Goal: Task Accomplishment & Management: Use online tool/utility

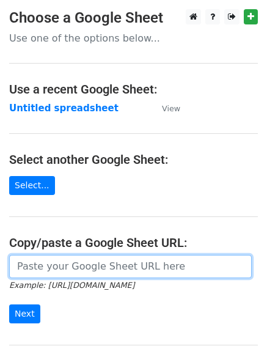
click at [57, 267] on input "url" at bounding box center [130, 266] width 242 height 23
type input "[URL][DOMAIN_NAME]"
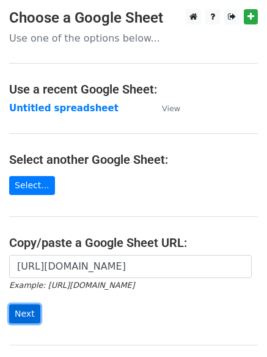
click at [22, 311] on input "Next" at bounding box center [24, 313] width 31 height 19
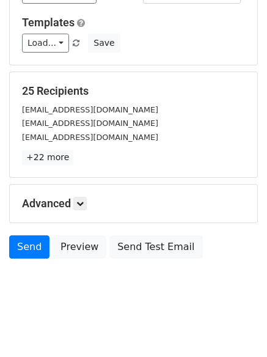
scroll to position [118, 0]
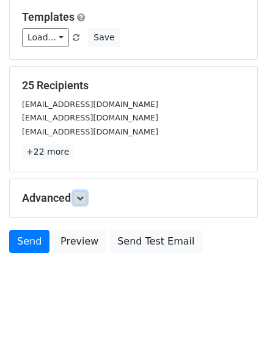
click at [82, 198] on icon at bounding box center [79, 197] width 7 height 7
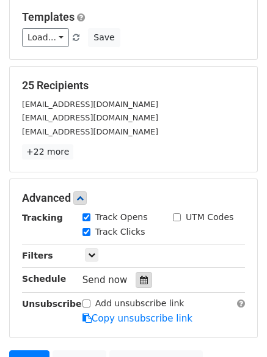
click at [140, 275] on icon at bounding box center [144, 279] width 8 height 9
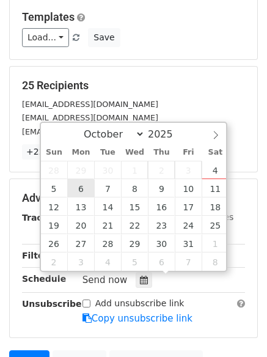
type input "2025-10-06 12:00"
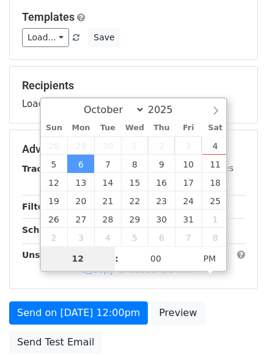
type input "4"
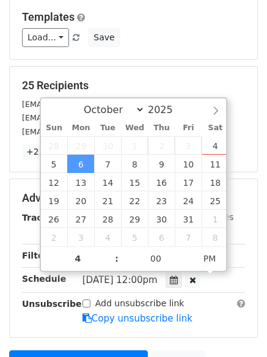
type input "2025-10-06 16:00"
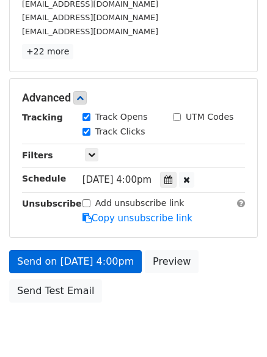
scroll to position [267, 0]
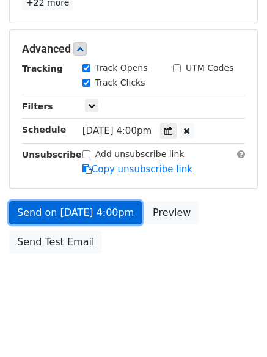
click at [38, 209] on link "Send on Oct 6 at 4:00pm" at bounding box center [75, 212] width 132 height 23
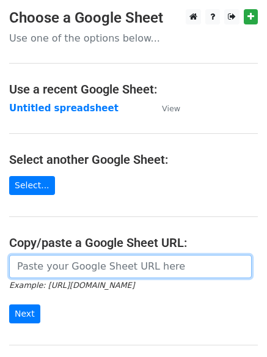
click at [82, 267] on input "url" at bounding box center [130, 266] width 242 height 23
type input "[URL][DOMAIN_NAME]"
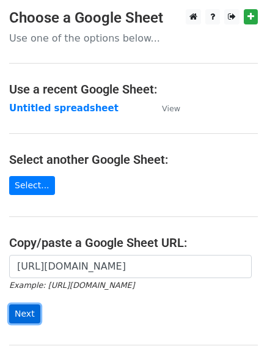
click at [24, 311] on input "Next" at bounding box center [24, 313] width 31 height 19
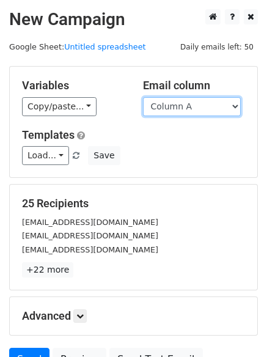
click at [236, 106] on select "Column A Column B Column C Column D Column E Column F Column G Column H" at bounding box center [192, 106] width 98 height 19
select select "Column B"
click at [143, 97] on select "Column A Column B Column C Column D Column E Column F Column G Column H" at bounding box center [192, 106] width 98 height 19
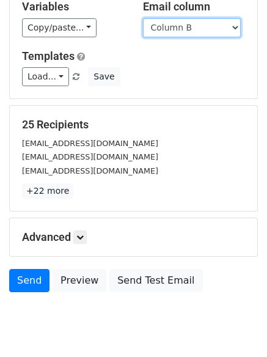
scroll to position [99, 0]
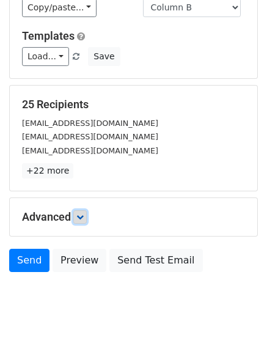
click at [79, 216] on icon at bounding box center [79, 216] width 7 height 7
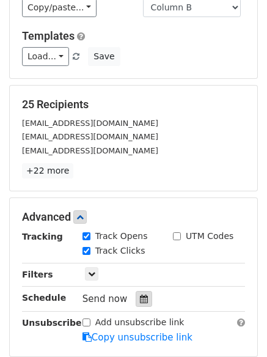
click at [140, 296] on icon at bounding box center [144, 298] width 8 height 9
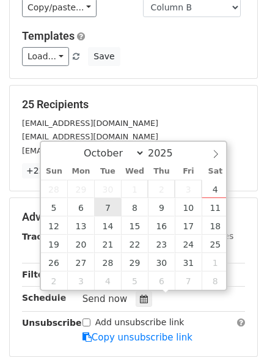
type input "2025-10-07 12:00"
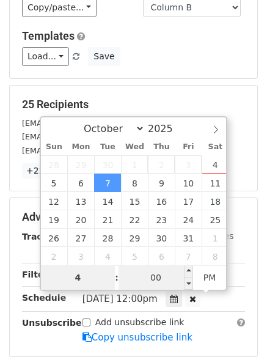
type input "4"
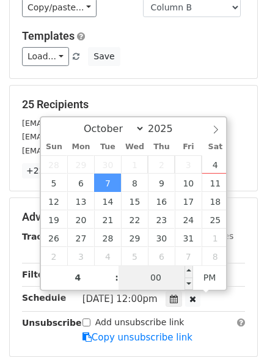
type input "2025-10-07 16:00"
type input "04"
click at [158, 281] on input "00" at bounding box center [155, 277] width 74 height 24
type input "5"
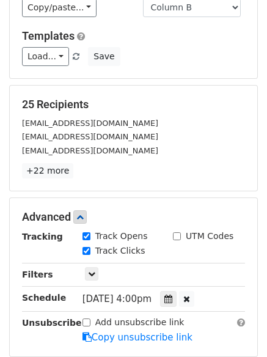
type input "2025-10-07 16:05"
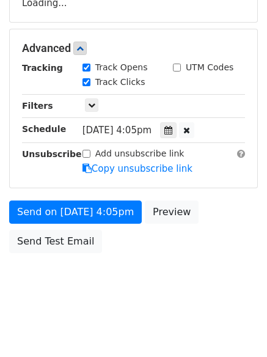
scroll to position [218, 0]
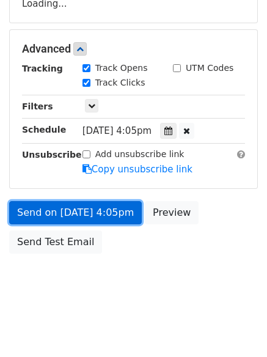
click at [53, 212] on form "Variables Copy/paste... {{Column A}} {{Column B}} {{Column C}} {{Column D}} {{C…" at bounding box center [133, 53] width 248 height 411
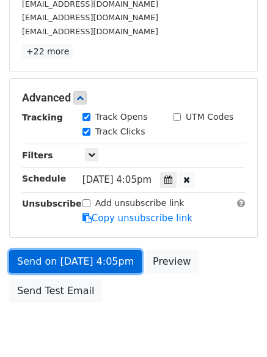
click at [53, 261] on link "Send on Oct 7 at 4:05pm" at bounding box center [75, 261] width 132 height 23
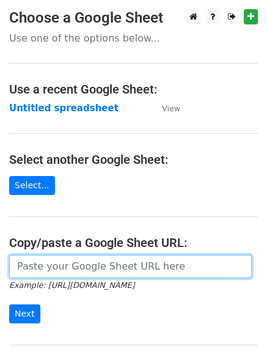
click at [84, 266] on input "url" at bounding box center [130, 266] width 242 height 23
type input "[URL][DOMAIN_NAME]"
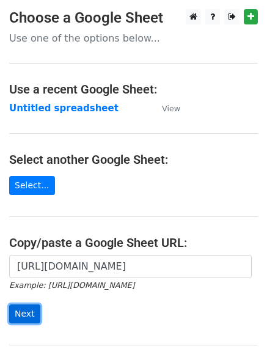
click at [23, 313] on input "Next" at bounding box center [24, 313] width 31 height 19
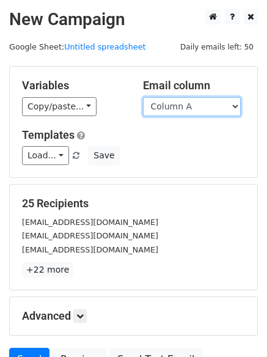
click at [237, 107] on select "Column A Column B Column C Column D Column E Column F Column G Column H" at bounding box center [192, 106] width 98 height 19
select select "Column C"
click at [143, 97] on select "Column A Column B Column C Column D Column E Column F Column G Column H" at bounding box center [192, 106] width 98 height 19
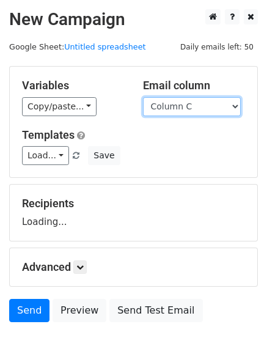
scroll to position [69, 0]
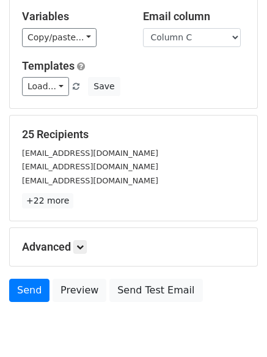
click at [90, 244] on h5 "Advanced" at bounding box center [133, 246] width 223 height 13
click at [83, 248] on icon at bounding box center [79, 246] width 7 height 7
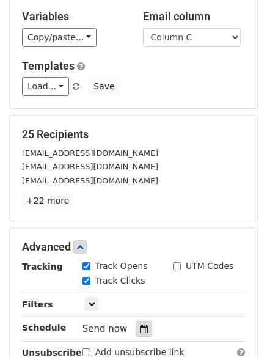
click at [138, 323] on div at bounding box center [144, 329] width 16 height 16
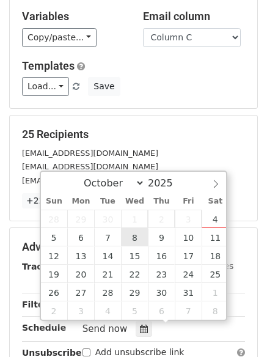
type input "2025-10-08 12:00"
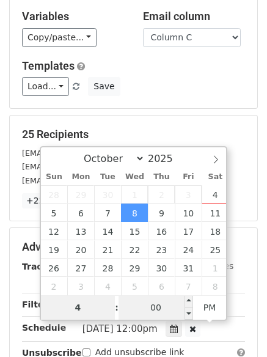
type input "4"
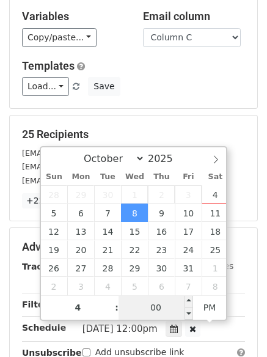
type input "2025-10-08 16:00"
type input "04"
click at [158, 310] on input "00" at bounding box center [155, 307] width 74 height 24
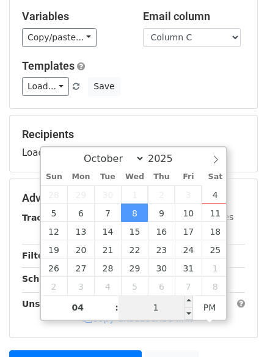
type input "10"
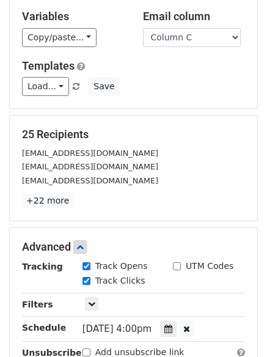
type input "2025-10-08 16:10"
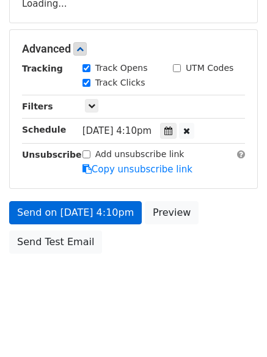
scroll to position [255, 0]
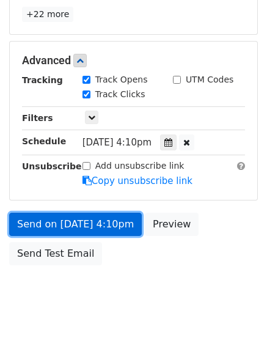
click at [45, 220] on link "Send on Oct 8 at 4:10pm" at bounding box center [75, 223] width 132 height 23
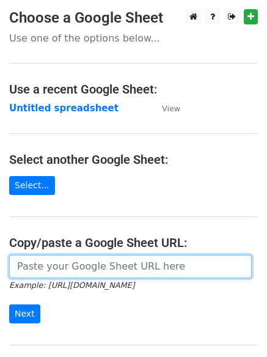
click at [68, 266] on input "url" at bounding box center [130, 266] width 242 height 23
type input "https://docs.google.com/spreadsheets/d/1sWtCBtCSt89BrHZ1NixogMQjzrvqdKvtzFpElgy…"
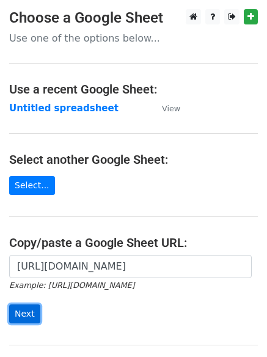
click at [21, 316] on input "Next" at bounding box center [24, 313] width 31 height 19
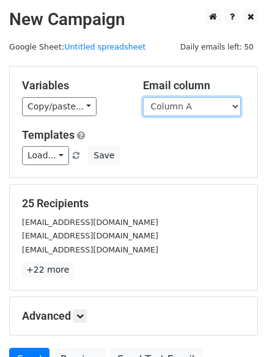
click at [236, 107] on select "Column A Column B Column C Column D Column E Column F Column G Column H" at bounding box center [192, 106] width 98 height 19
select select "Column D"
click at [143, 97] on select "Column A Column B Column C Column D Column E Column F Column G Column H" at bounding box center [192, 106] width 98 height 19
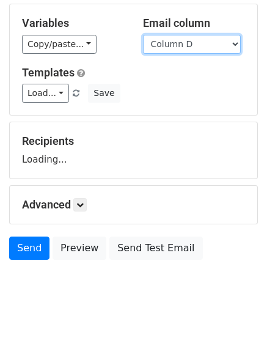
scroll to position [69, 0]
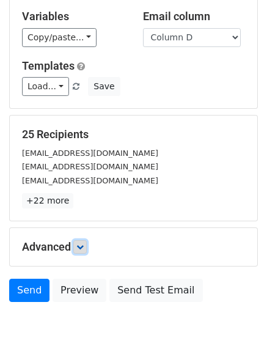
click at [82, 245] on icon at bounding box center [79, 246] width 7 height 7
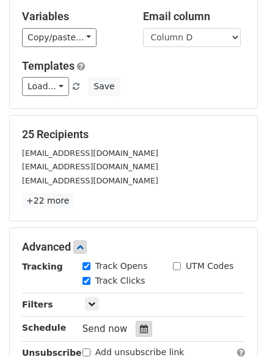
click at [140, 327] on icon at bounding box center [144, 328] width 8 height 9
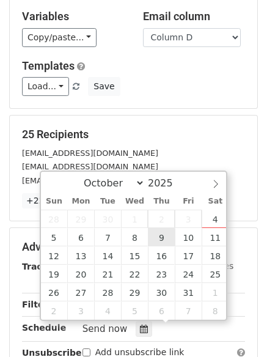
type input "[DATE] 12:00"
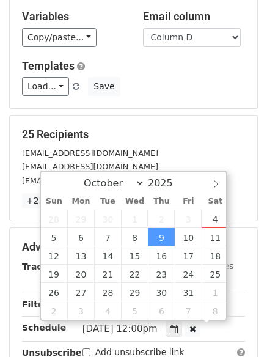
scroll to position [1, 0]
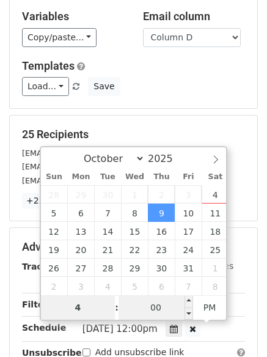
type input "4"
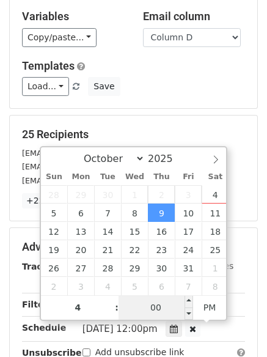
type input "2025-10-09 16:00"
type input "04"
click at [154, 305] on input "00" at bounding box center [155, 307] width 74 height 24
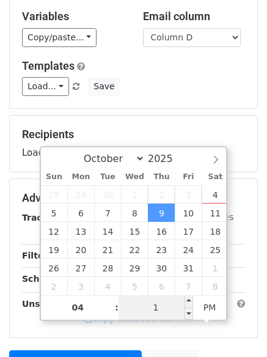
type input "15"
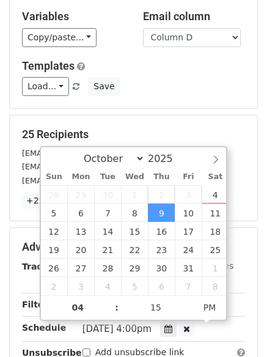
type input "2025-10-09 16:15"
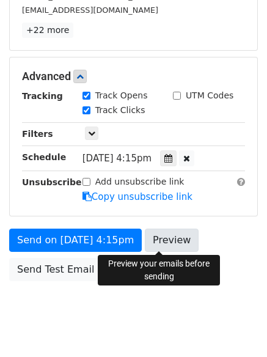
scroll to position [267, 0]
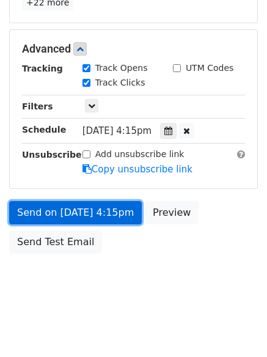
click at [67, 212] on link "Send on Oct 9 at 4:15pm" at bounding box center [75, 212] width 132 height 23
